Goal: Task Accomplishment & Management: Complete application form

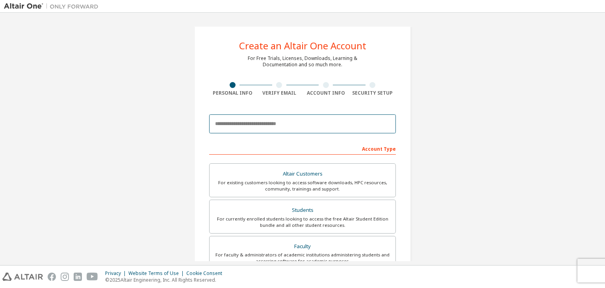
click at [305, 121] on input "email" at bounding box center [302, 123] width 187 height 19
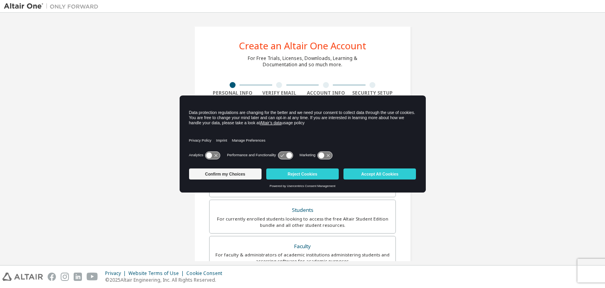
click at [361, 102] on div "Create an Altair One Account For Free Trials, Licenses, Downloads, Learning & D…" at bounding box center [302, 225] width 597 height 417
click at [173, 165] on div "Create an Altair One Account For Free Trials, Licenses, Downloads, Learning & D…" at bounding box center [302, 225] width 597 height 417
click at [250, 69] on div "Create an Altair One Account For Free Trials, Licenses, Downloads, Learning & D…" at bounding box center [302, 225] width 217 height 398
click at [361, 104] on div "Data protection regulations are changing for the better and we need your consen…" at bounding box center [303, 123] width 246 height 54
drag, startPoint x: 235, startPoint y: 171, endPoint x: 222, endPoint y: 180, distance: 15.3
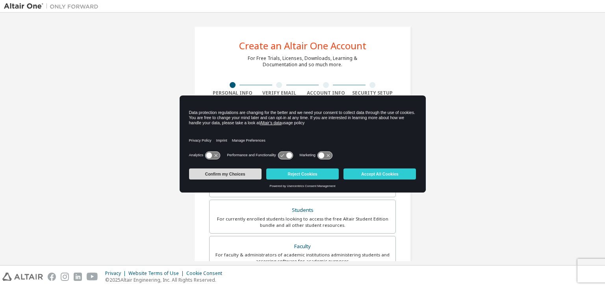
click at [234, 171] on button "Confirm my Choices" at bounding box center [225, 173] width 72 height 11
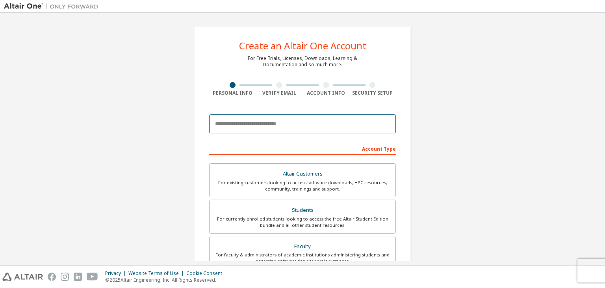
click at [263, 130] on input "email" at bounding box center [302, 123] width 187 height 19
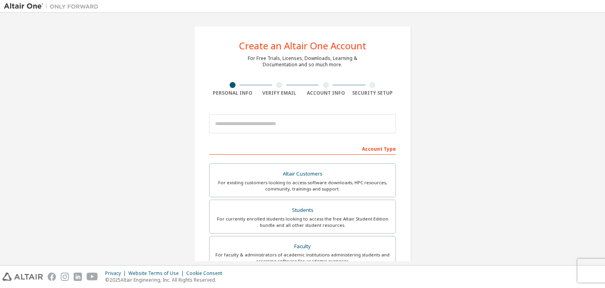
click at [361, 148] on div "Account Type" at bounding box center [302, 148] width 187 height 13
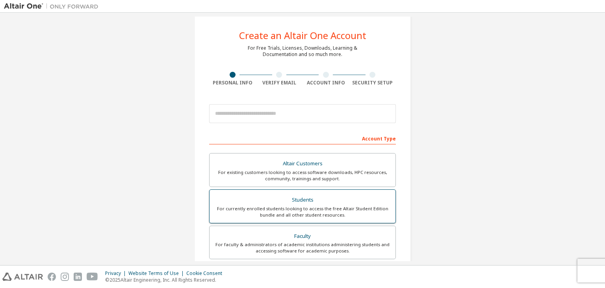
scroll to position [39, 0]
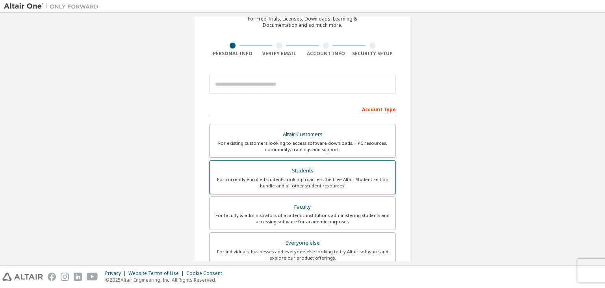
click at [315, 180] on div "For currently enrolled students looking to access the free Altair Student Editi…" at bounding box center [302, 182] width 176 height 13
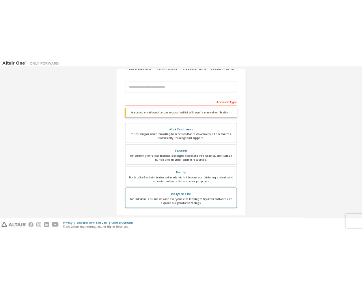
scroll to position [0, 0]
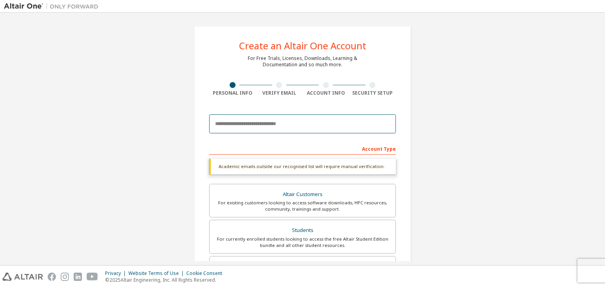
click at [236, 115] on input "email" at bounding box center [302, 123] width 187 height 19
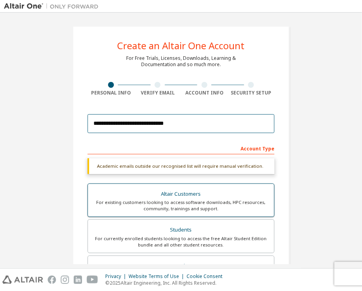
scroll to position [39, 0]
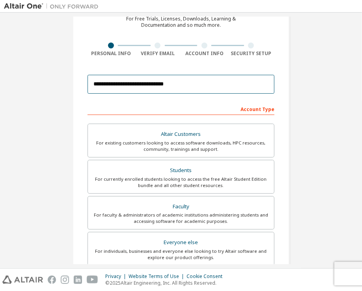
type input "**********"
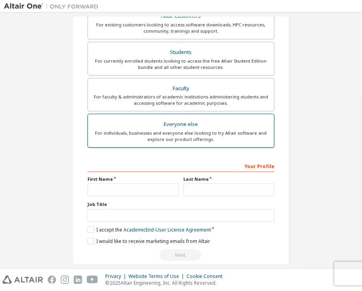
scroll to position [167, 0]
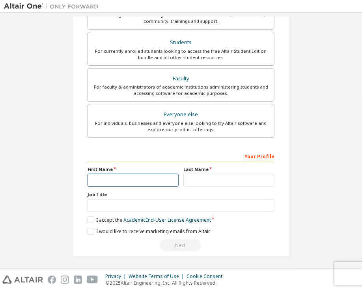
click at [140, 178] on input "text" at bounding box center [132, 180] width 91 height 13
type input "**********"
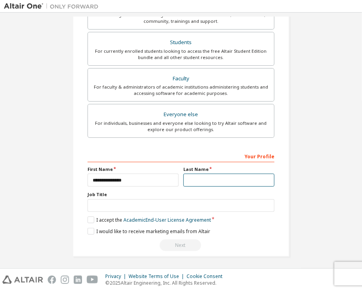
click at [226, 176] on input "text" at bounding box center [228, 180] width 91 height 13
type input "*****"
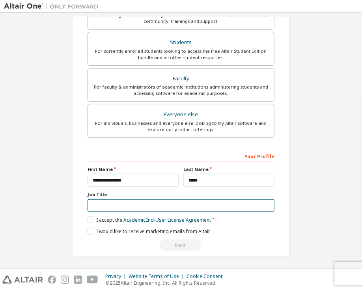
click at [160, 208] on input "text" at bounding box center [180, 205] width 187 height 13
type input "*******"
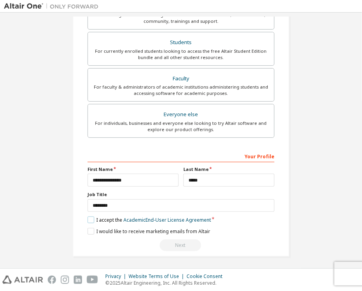
click at [87, 217] on label "I accept the Academic End-User License Agreement" at bounding box center [148, 220] width 123 height 7
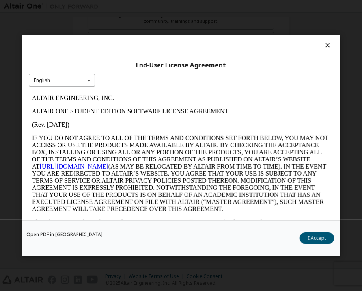
scroll to position [0, 0]
click at [84, 80] on icon at bounding box center [89, 80] width 10 height 12
click at [80, 93] on div "English" at bounding box center [61, 93] width 65 height 13
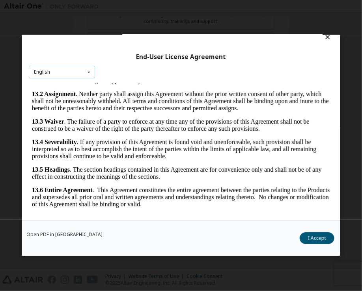
scroll to position [11, 0]
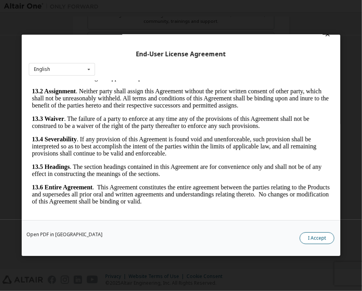
click at [315, 242] on button "I Accept" at bounding box center [316, 239] width 35 height 12
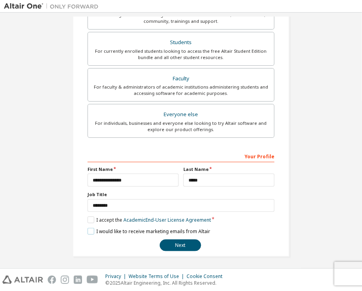
click at [88, 230] on label "I would like to receive marketing emails from Altair" at bounding box center [148, 231] width 122 height 7
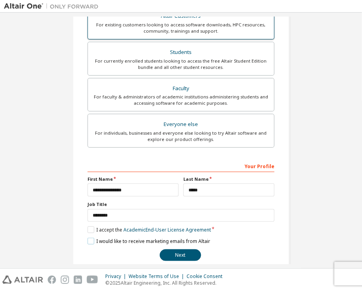
scroll to position [167, 0]
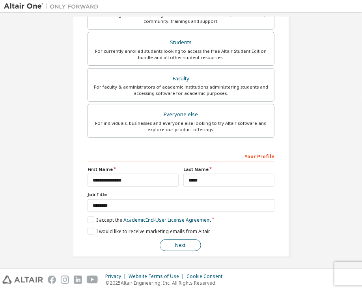
click at [180, 244] on button "Next" at bounding box center [180, 245] width 41 height 12
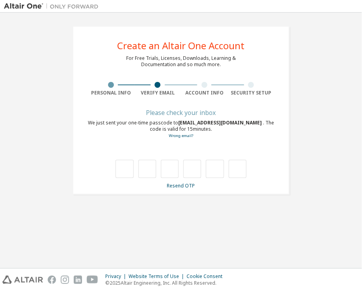
scroll to position [0, 0]
type input "*"
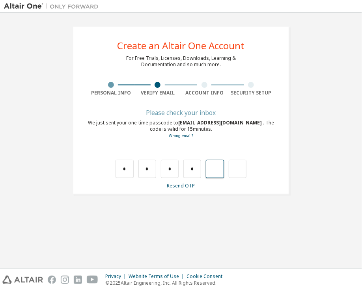
type input "*"
